Goal: Information Seeking & Learning: Learn about a topic

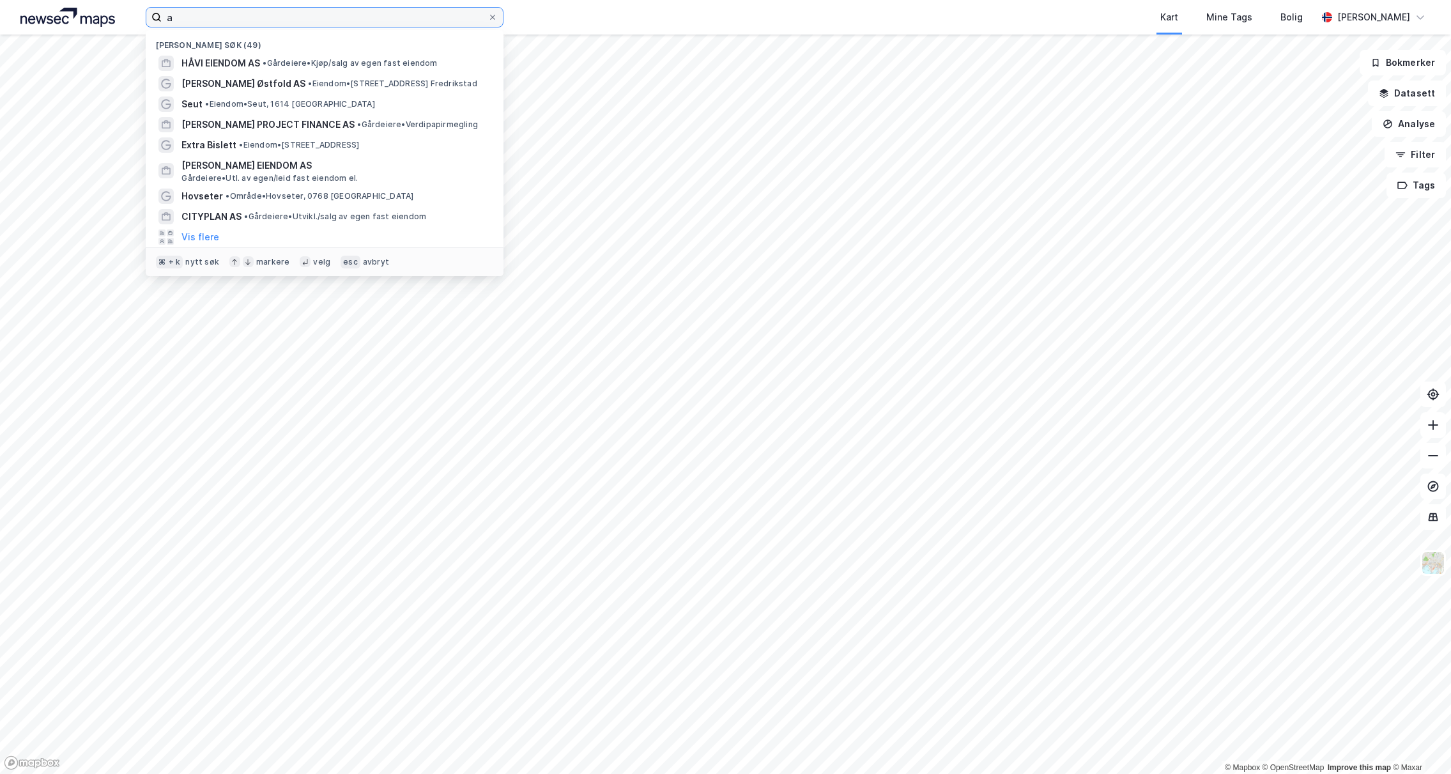
click at [210, 22] on input "a" at bounding box center [325, 17] width 326 height 19
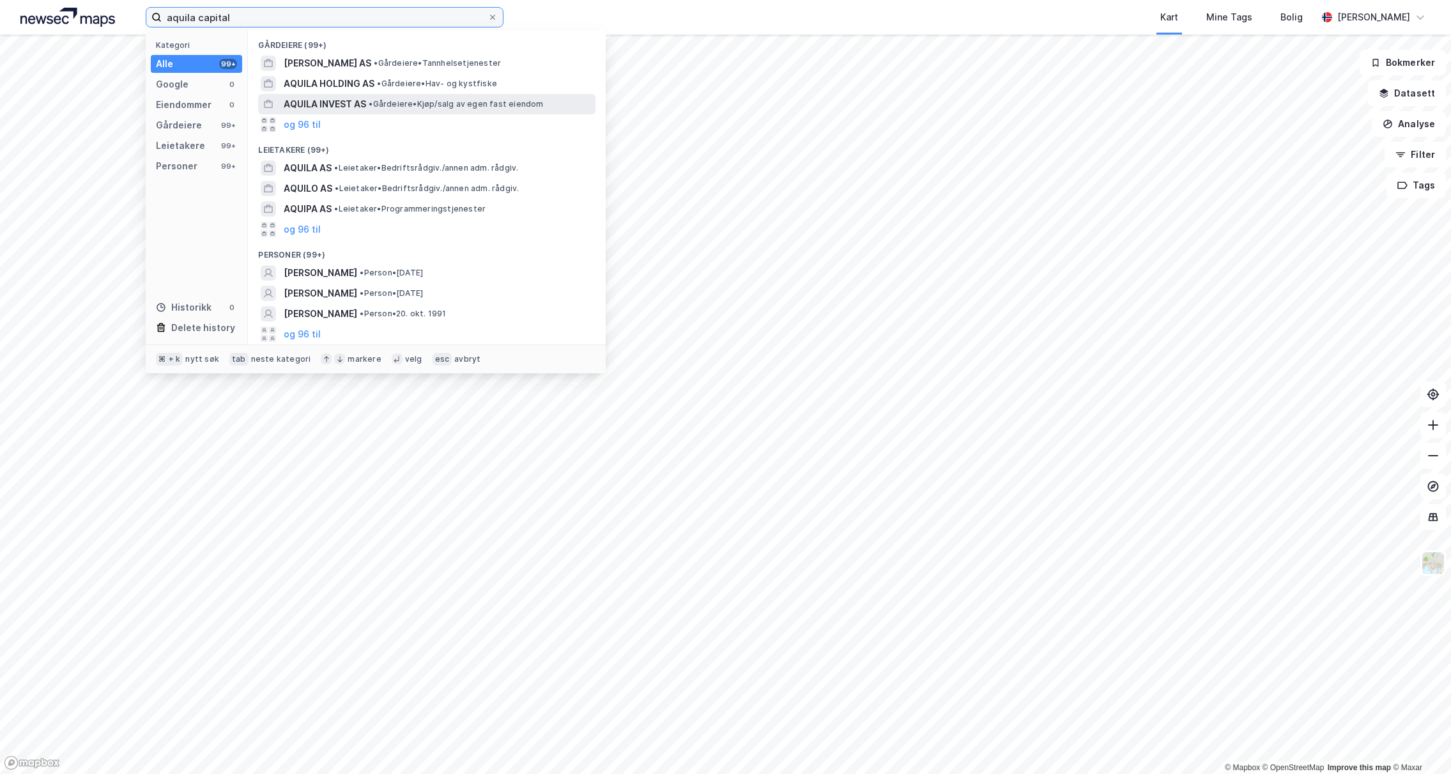
type input "aquila capital"
click at [348, 107] on span "AQUILA INVEST AS" at bounding box center [325, 104] width 82 height 15
